Goal: Communication & Community: Answer question/provide support

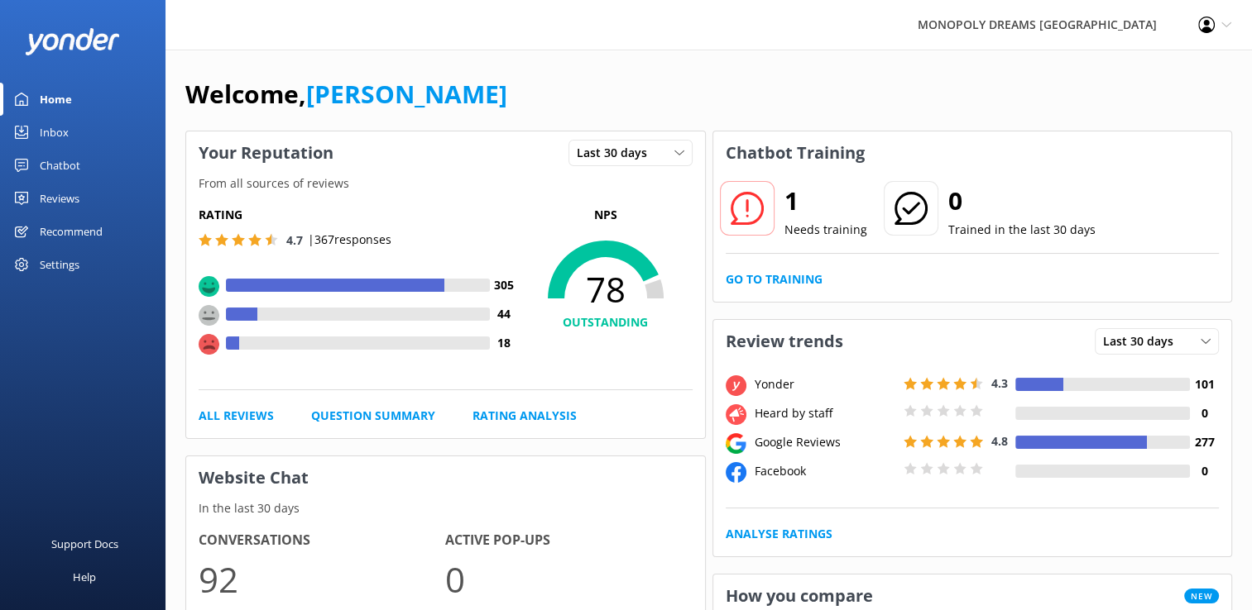
click at [63, 147] on div "Inbox" at bounding box center [54, 132] width 29 height 33
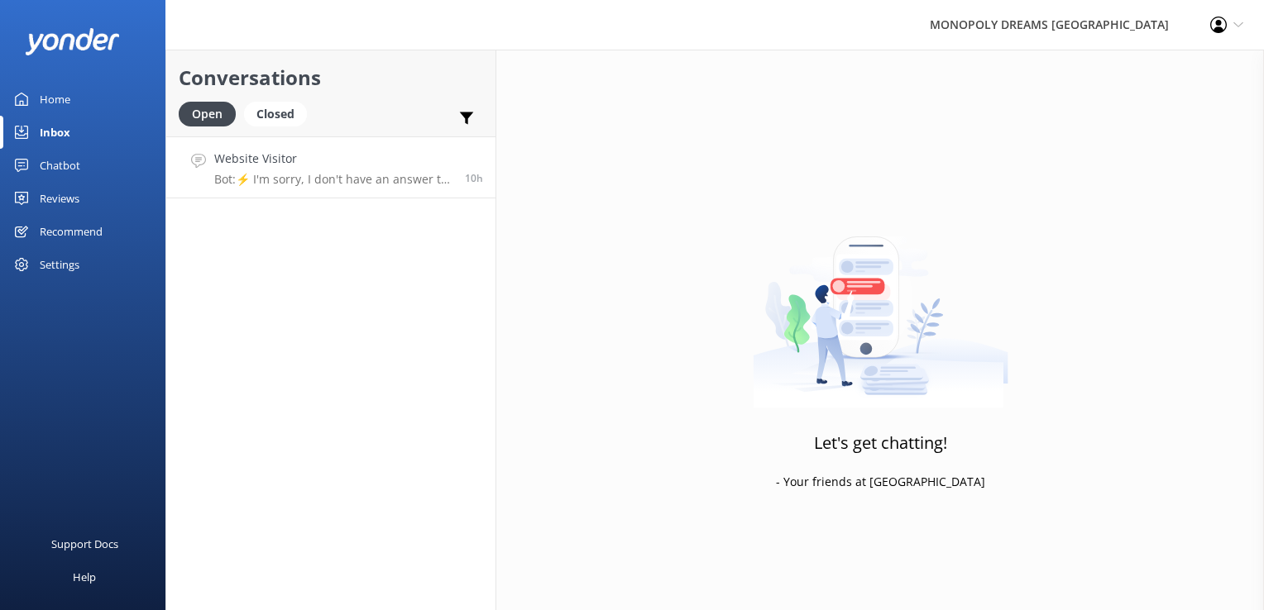
click at [313, 170] on div "Website Visitor Bot: ⚡ I'm sorry, I don't have an answer to your question. Coul…" at bounding box center [333, 168] width 238 height 36
